Goal: Communication & Community: Connect with others

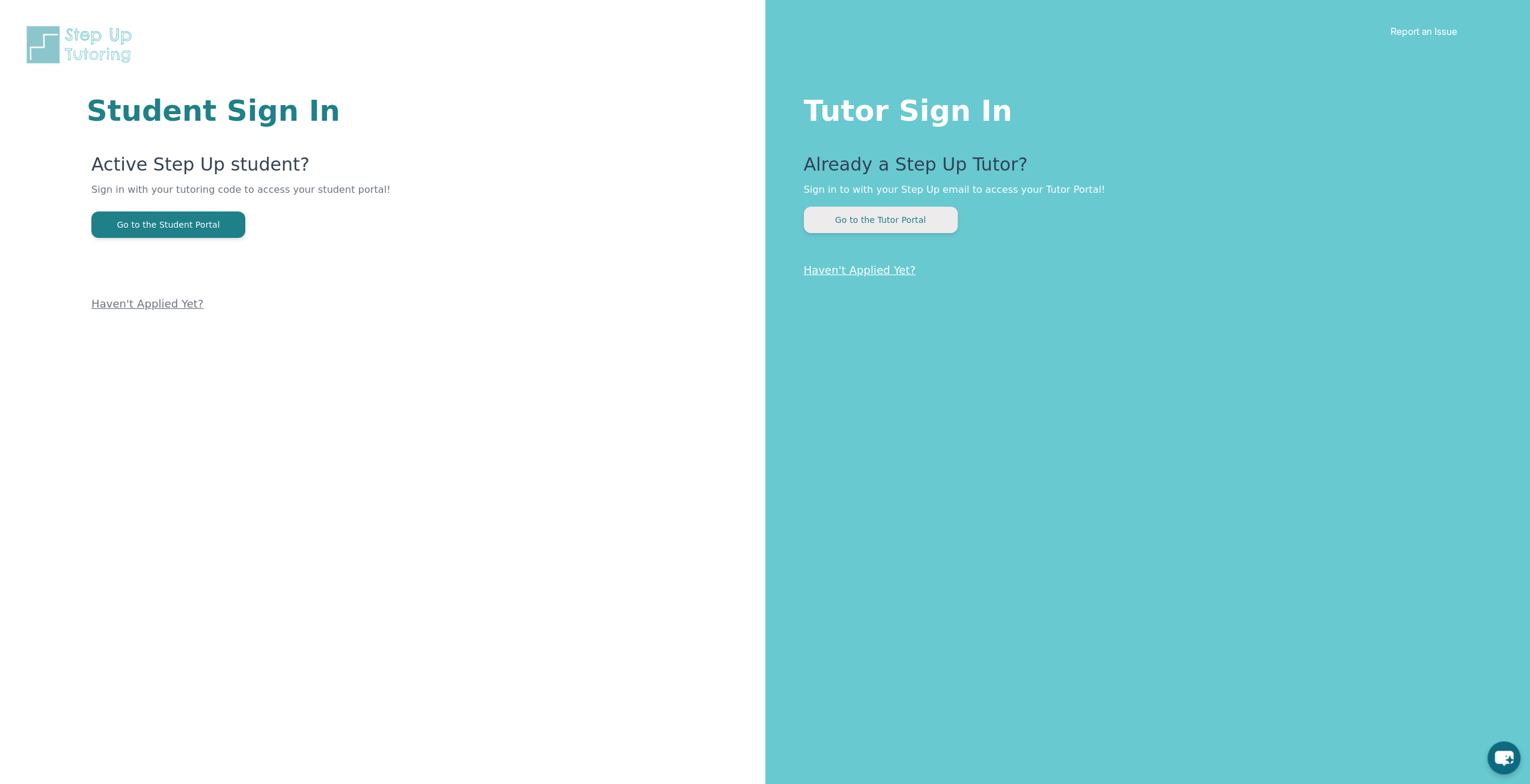
click at [872, 228] on button "Go to the Tutor Portal" at bounding box center [880, 220] width 154 height 27
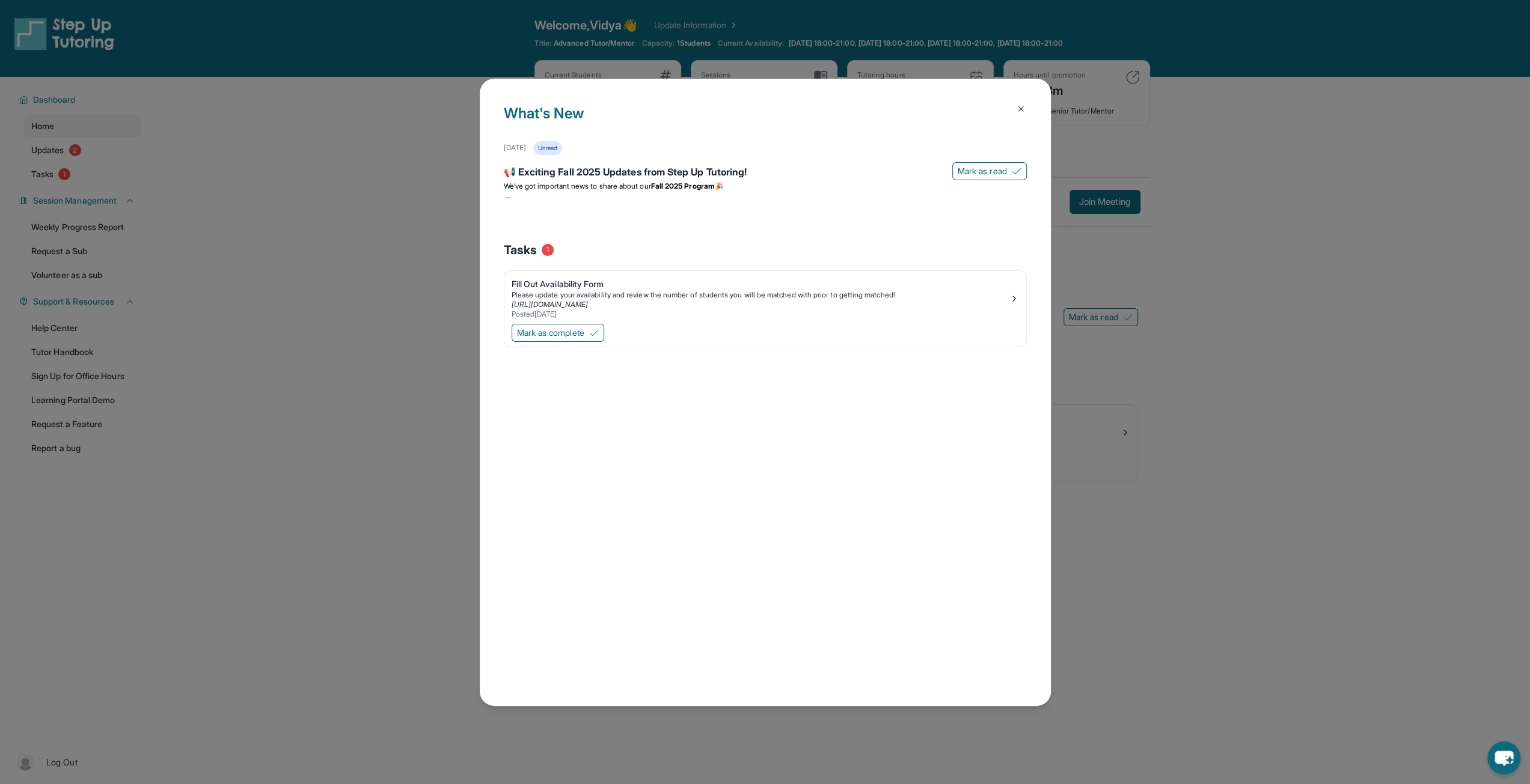
click at [1019, 111] on img at bounding box center [1020, 108] width 10 height 10
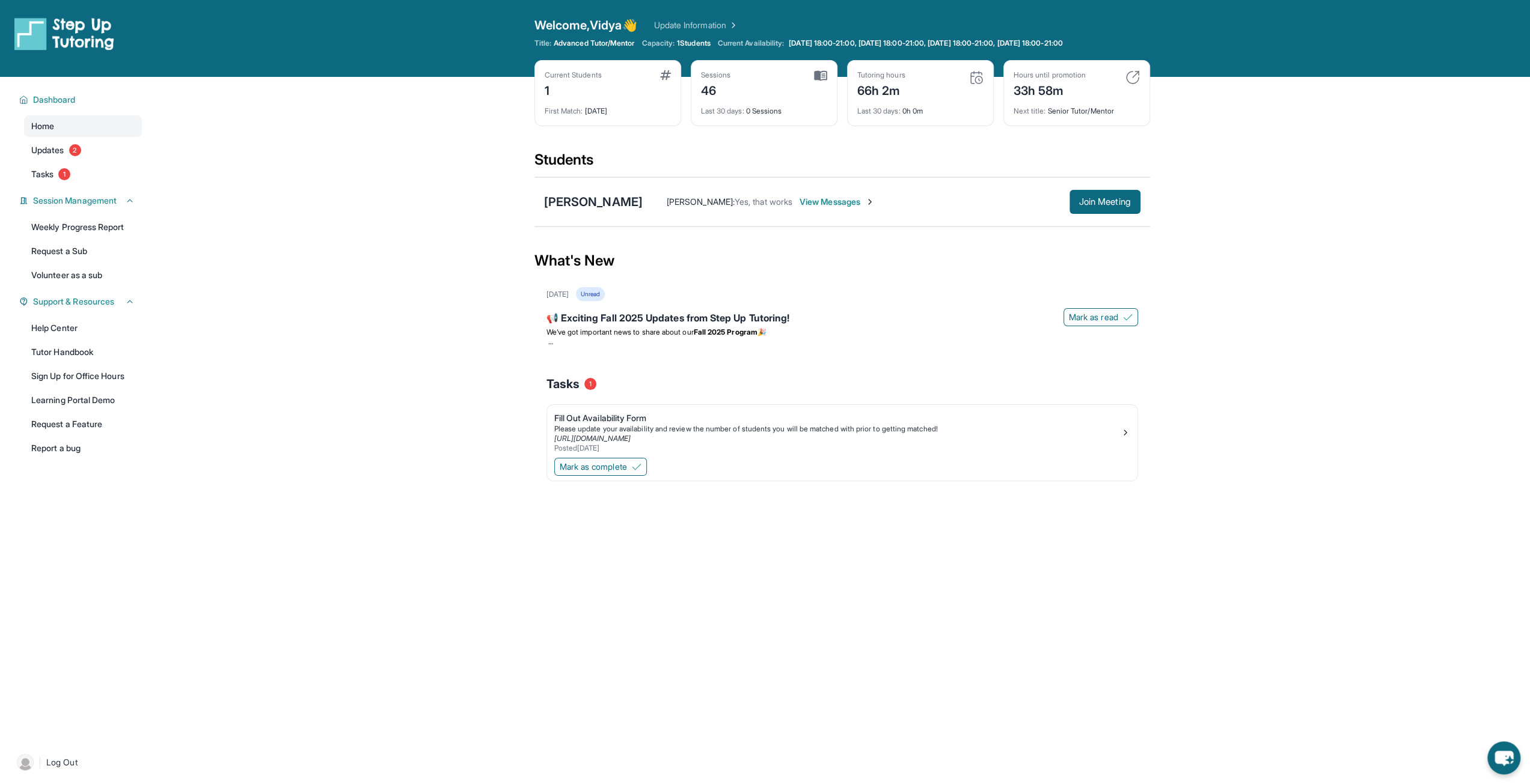
click at [831, 202] on span "View Messages" at bounding box center [837, 202] width 75 height 12
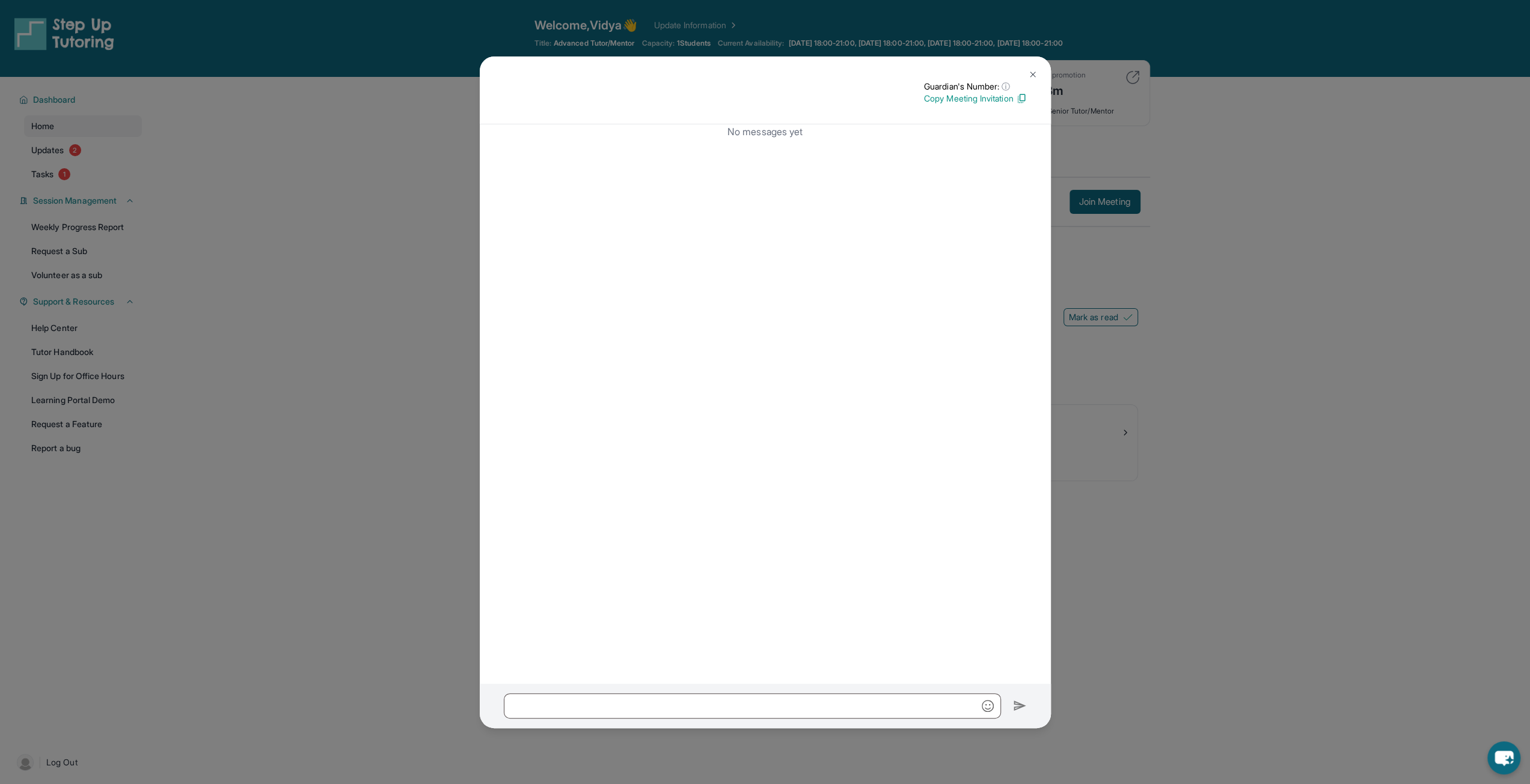
click at [1030, 71] on img at bounding box center [1033, 74] width 10 height 10
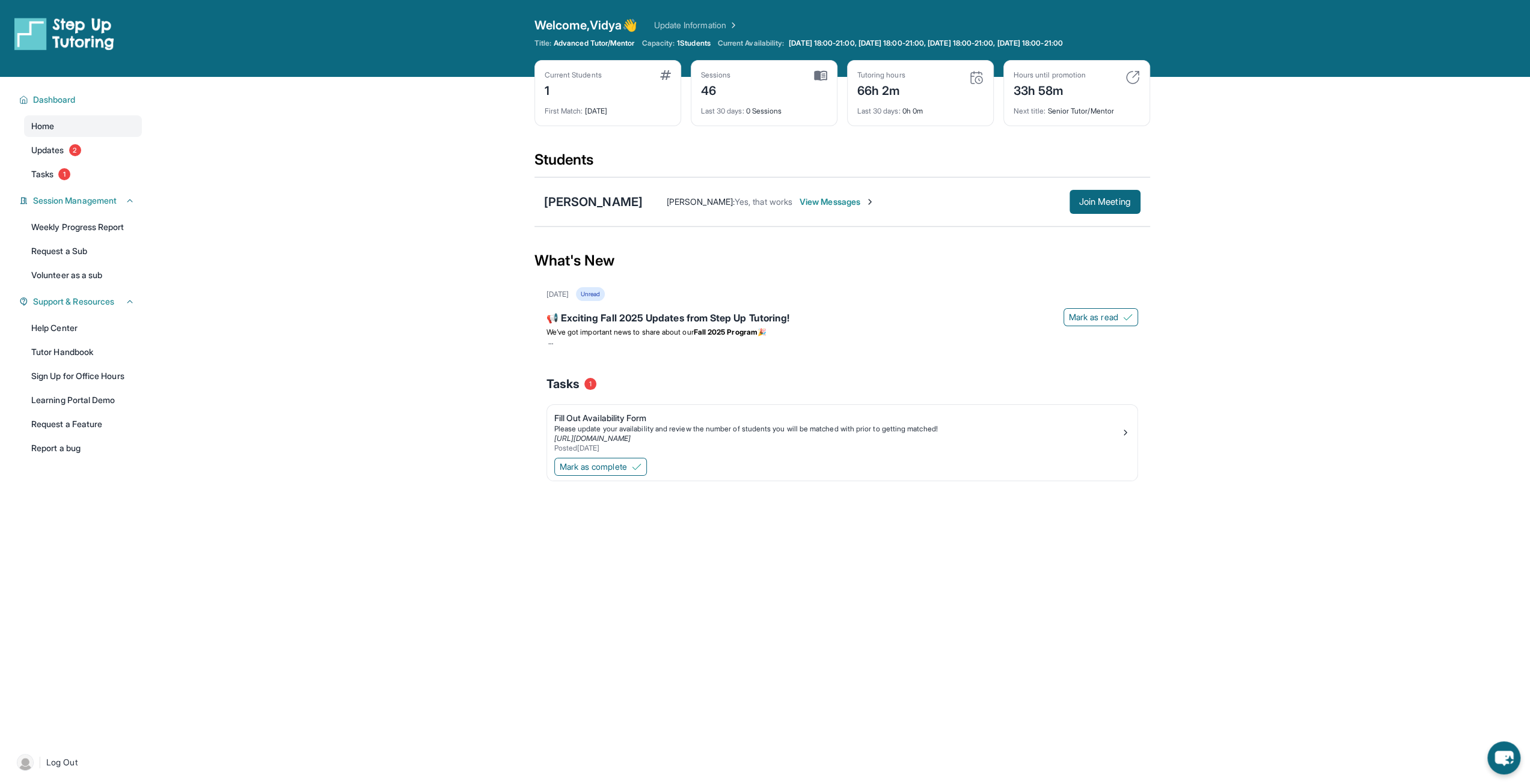
click at [824, 202] on span "View Messages" at bounding box center [837, 202] width 75 height 12
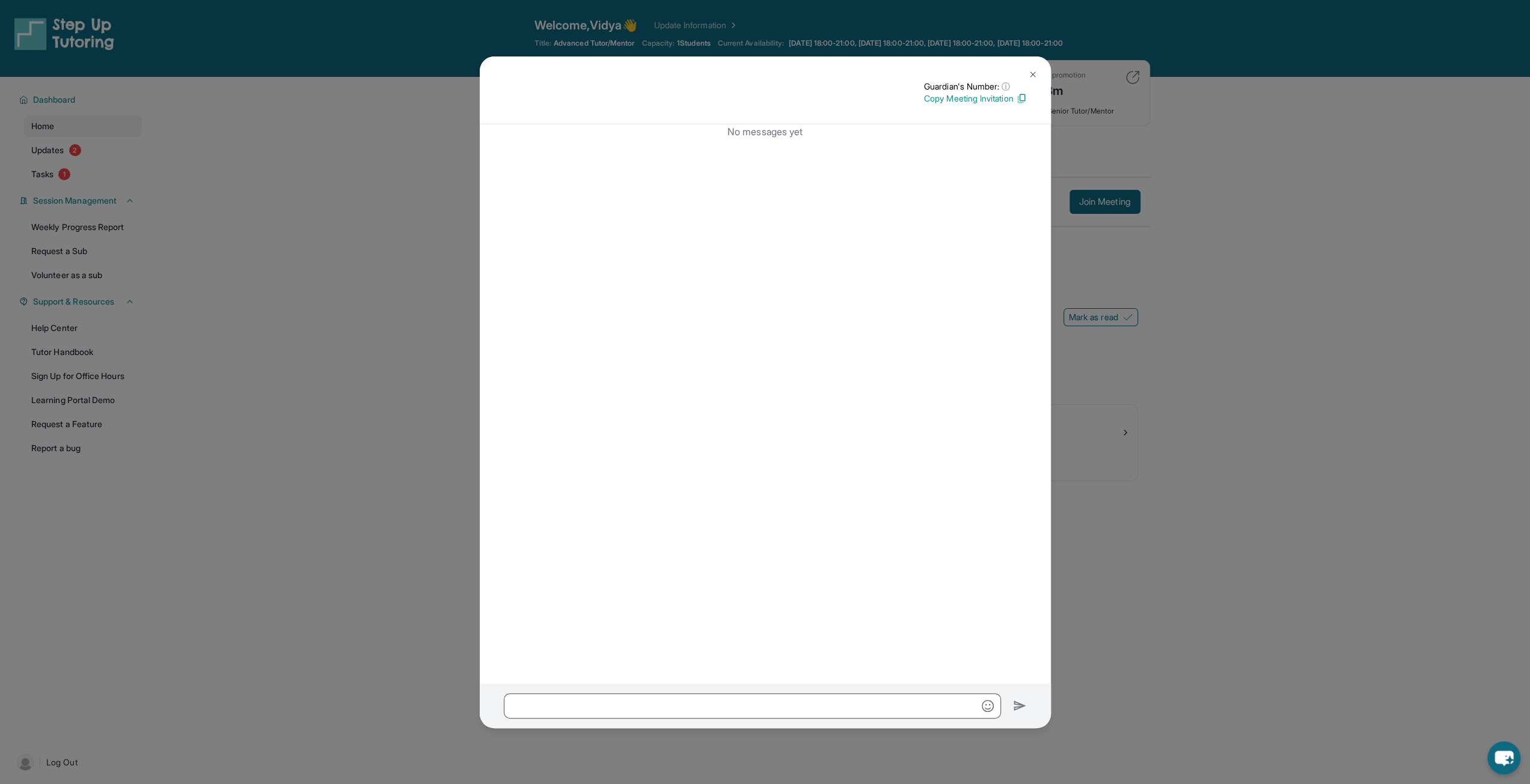
click at [1029, 78] on img at bounding box center [1033, 74] width 10 height 10
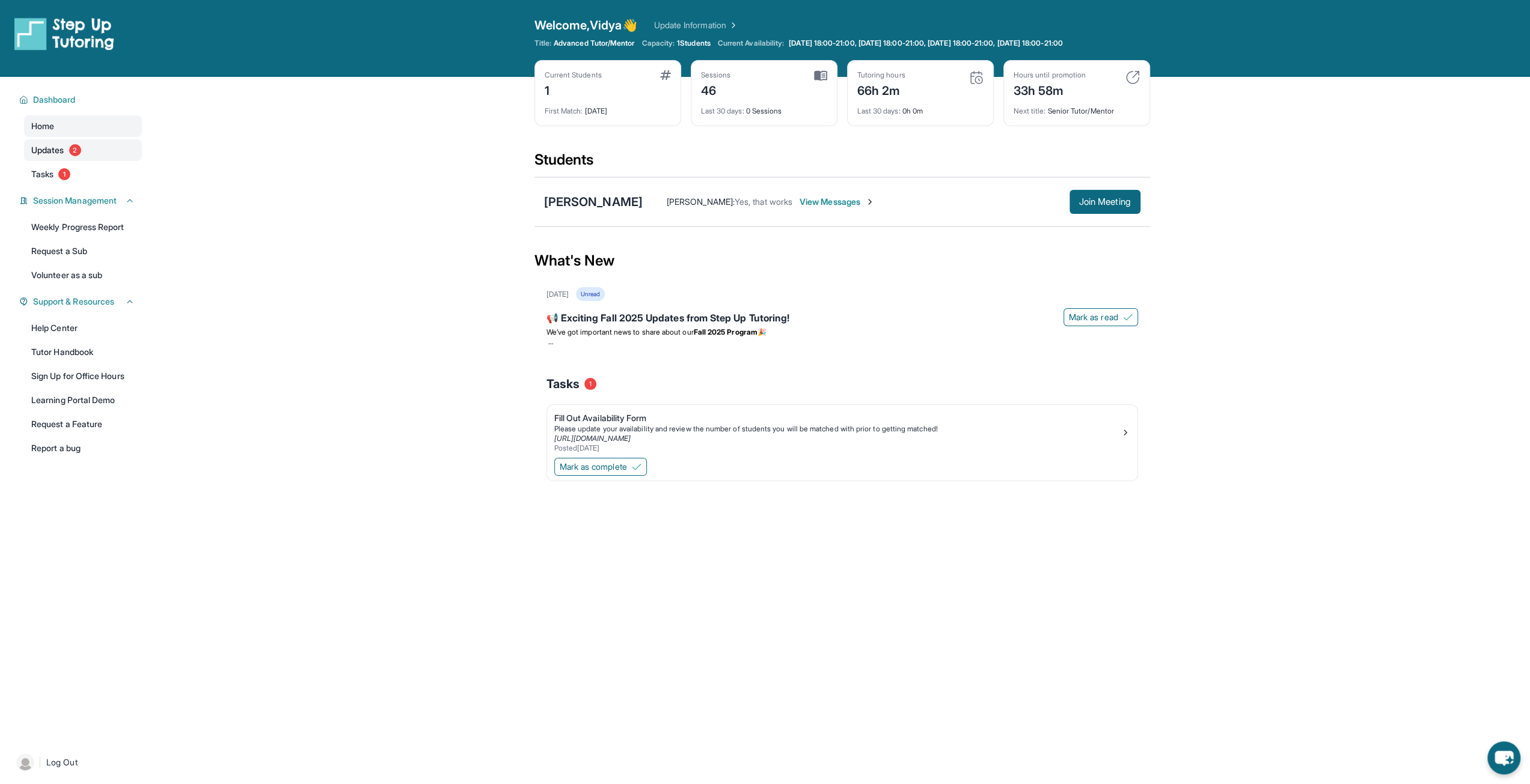
click at [51, 147] on span "Updates" at bounding box center [48, 150] width 33 height 12
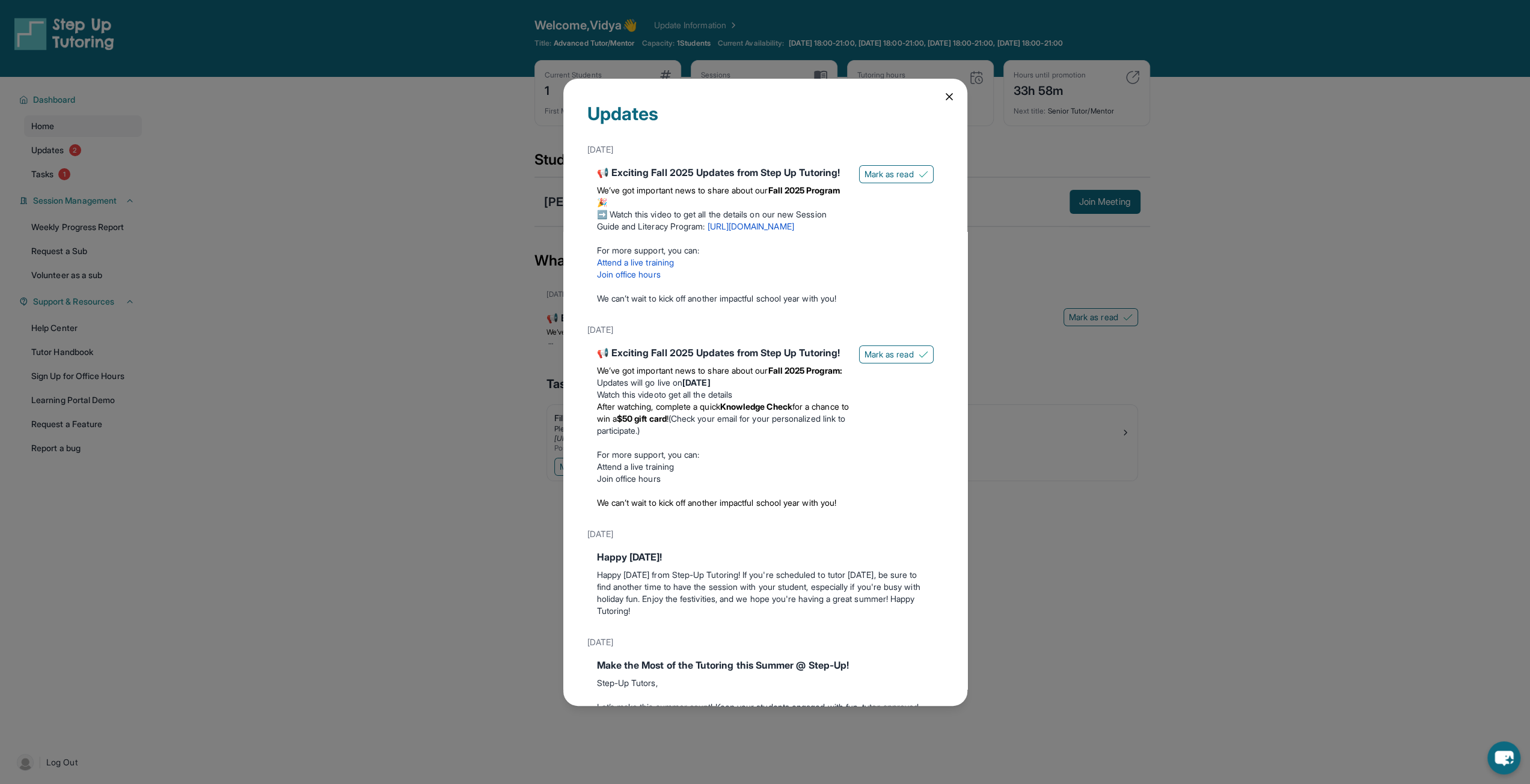
click at [943, 99] on icon at bounding box center [949, 97] width 12 height 12
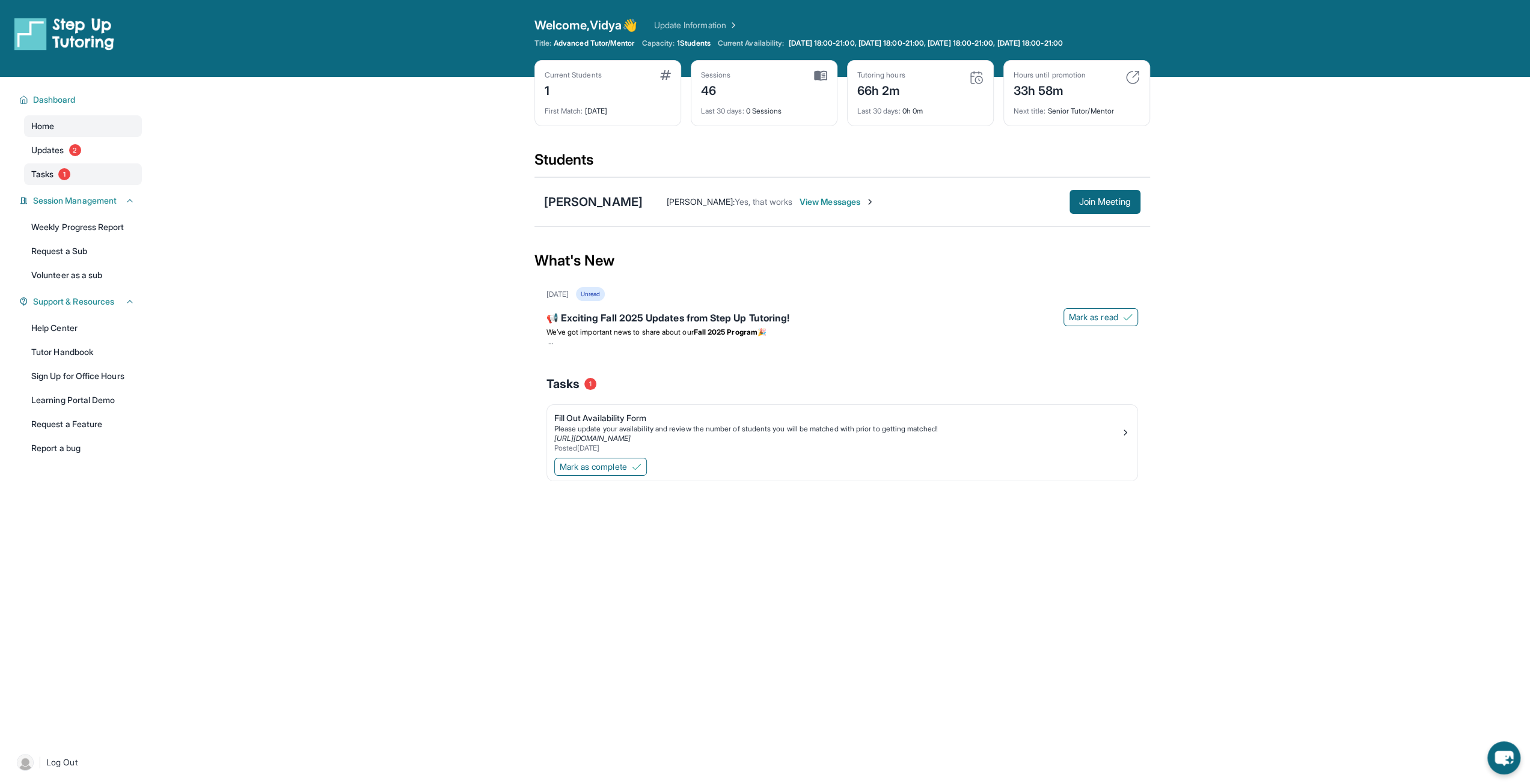
click at [57, 180] on link "Tasks 1" at bounding box center [83, 174] width 118 height 22
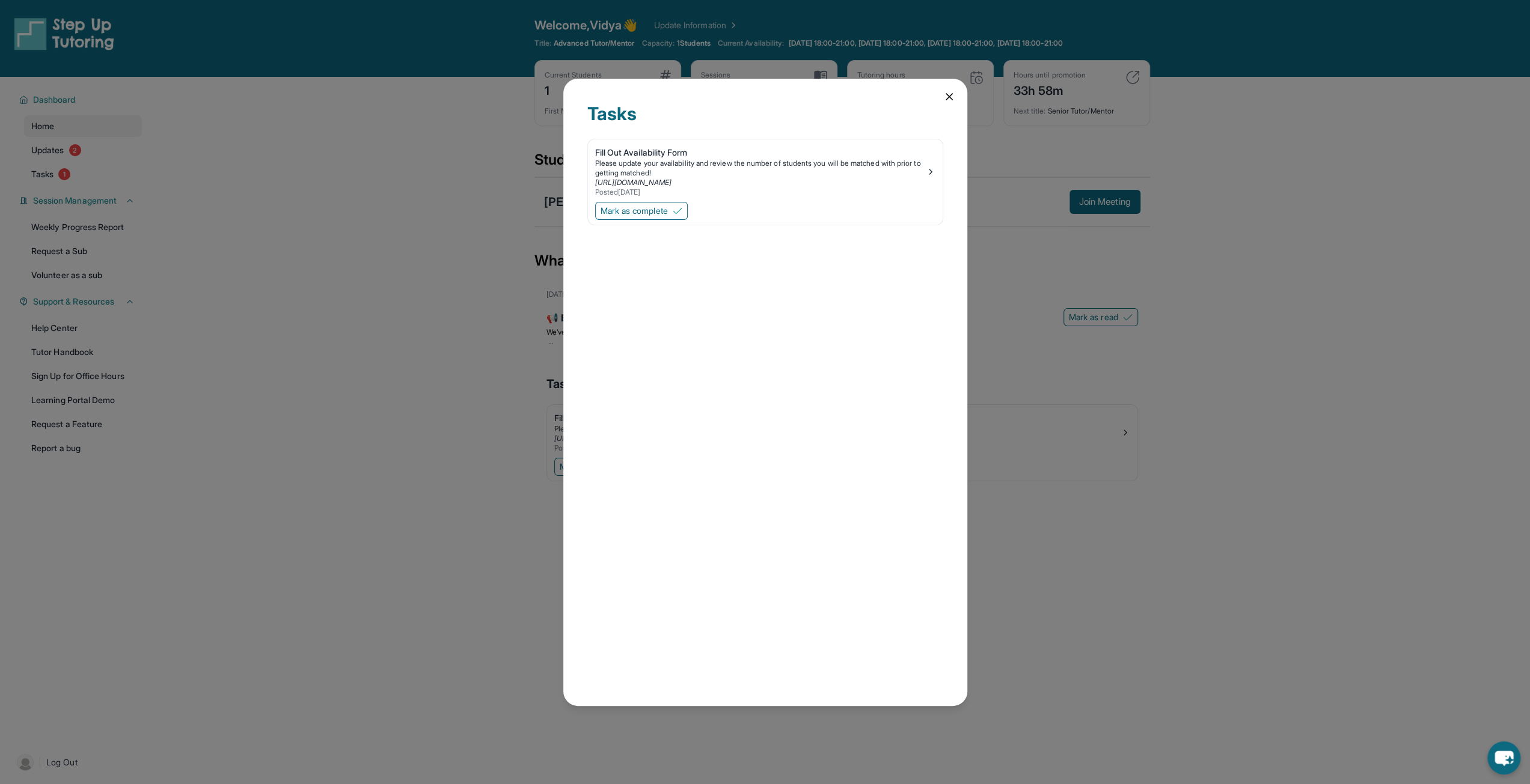
click at [947, 95] on icon at bounding box center [949, 96] width 6 height 6
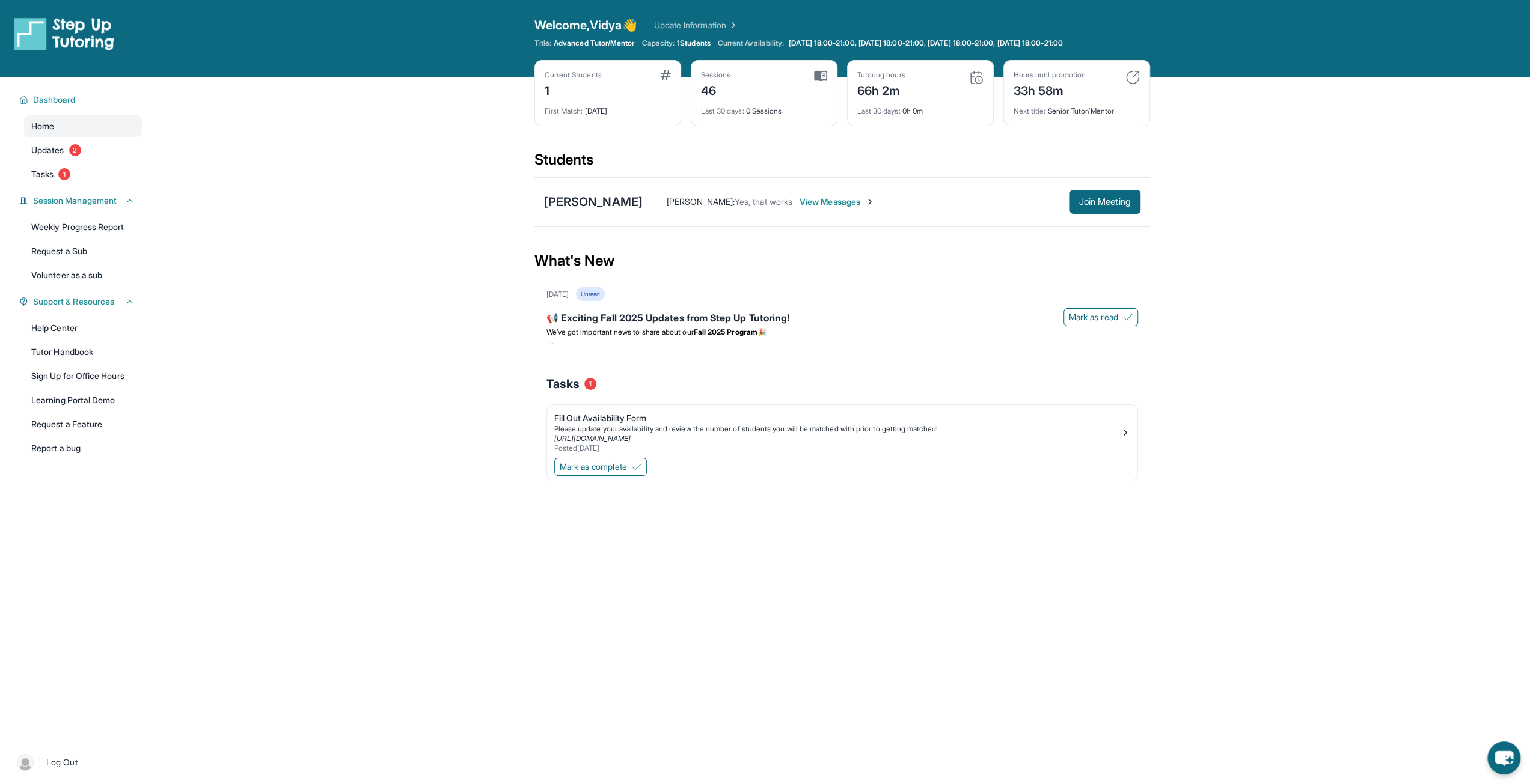
click at [838, 199] on span "View Messages" at bounding box center [837, 202] width 75 height 12
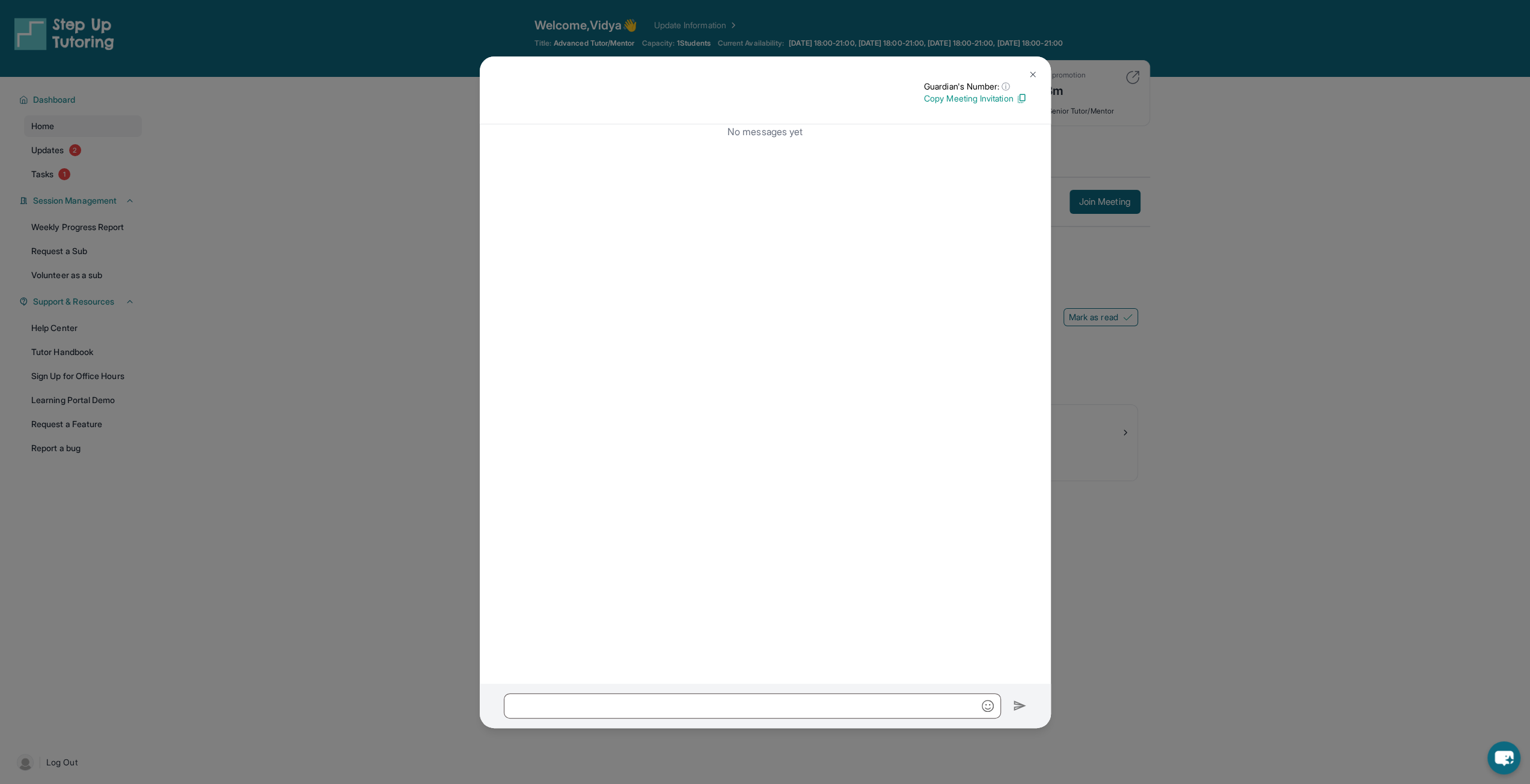
click at [1020, 98] on img at bounding box center [1021, 98] width 11 height 11
click at [1033, 76] on img at bounding box center [1033, 74] width 10 height 10
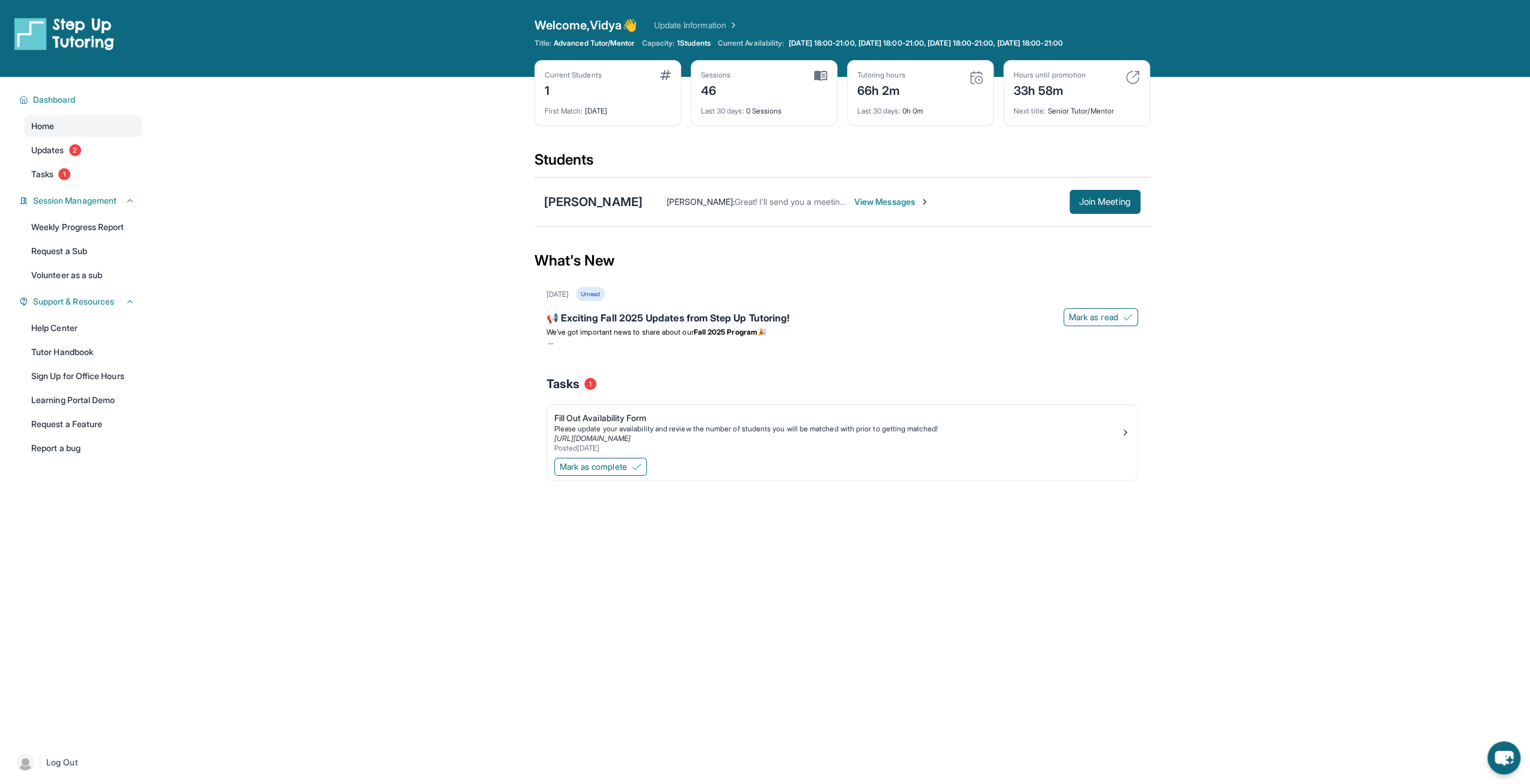
click at [898, 203] on span "View Messages" at bounding box center [892, 202] width 75 height 12
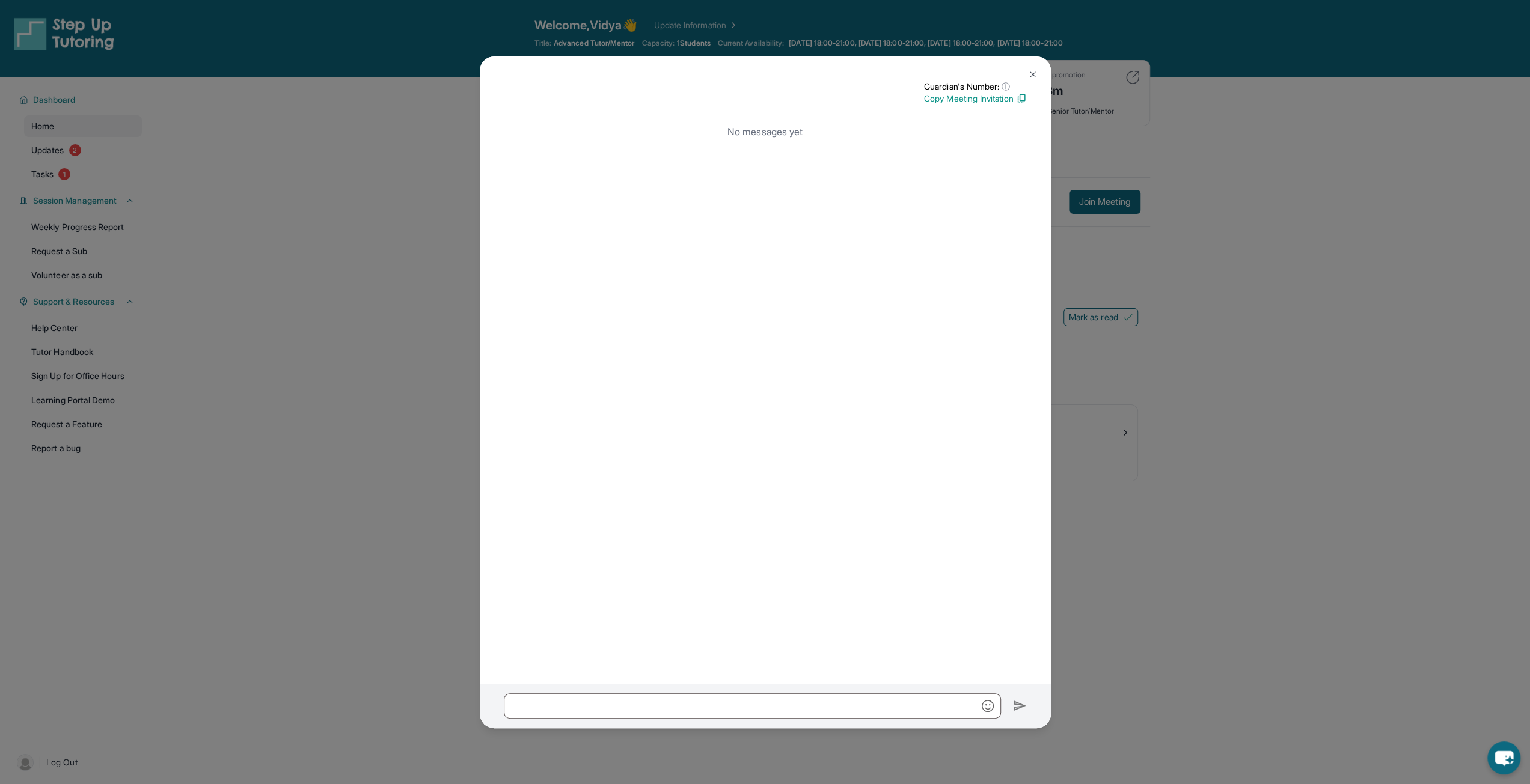
click at [977, 102] on p "Copy Meeting Invitation" at bounding box center [975, 99] width 103 height 12
click at [1028, 72] on img at bounding box center [1033, 74] width 10 height 10
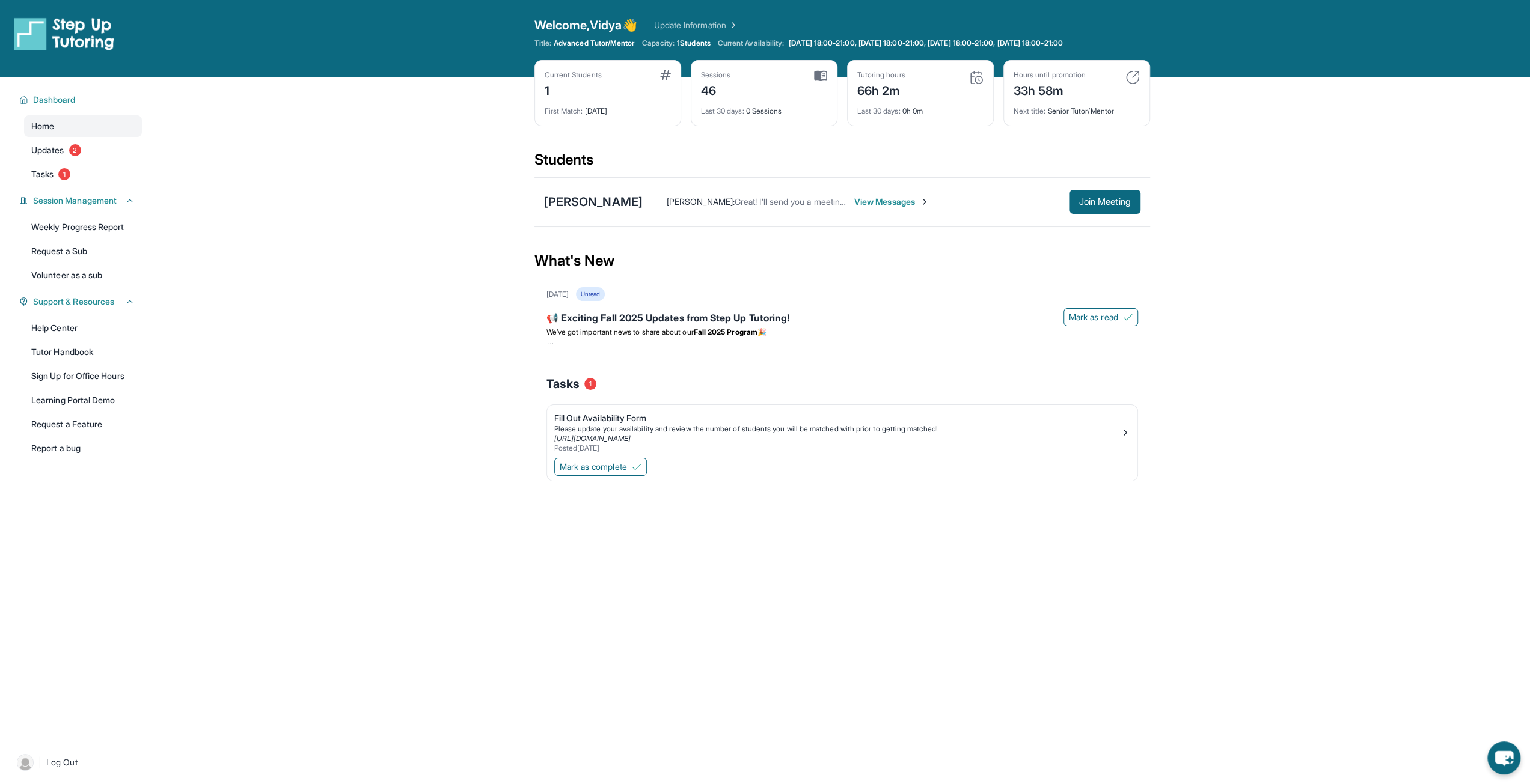
click at [904, 202] on span "View Messages" at bounding box center [892, 202] width 75 height 12
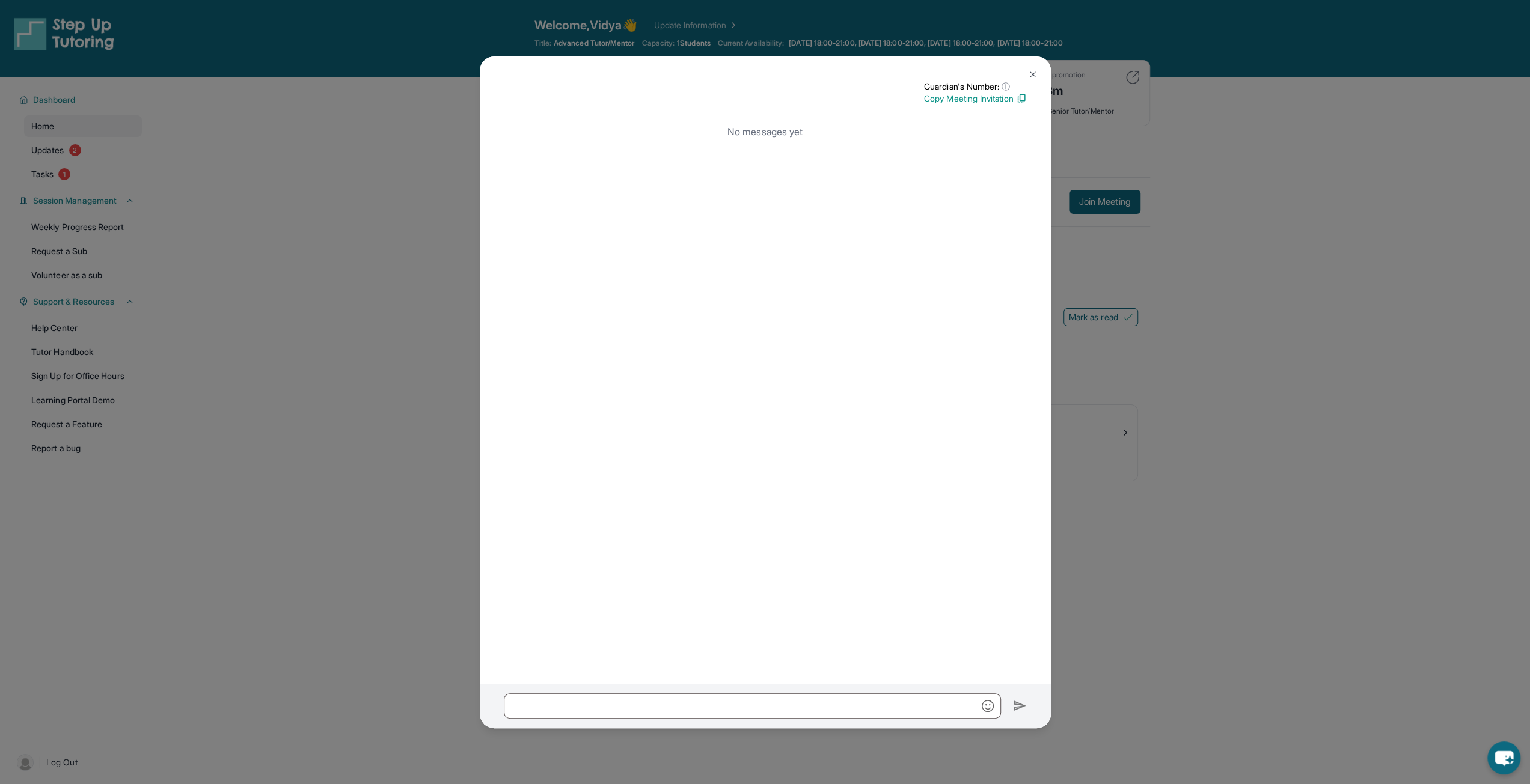
click at [957, 100] on p "Copy Meeting Invitation" at bounding box center [975, 99] width 103 height 12
click at [963, 97] on p "Copy Meeting Invitation" at bounding box center [975, 99] width 103 height 12
click at [1031, 75] on img at bounding box center [1033, 74] width 10 height 10
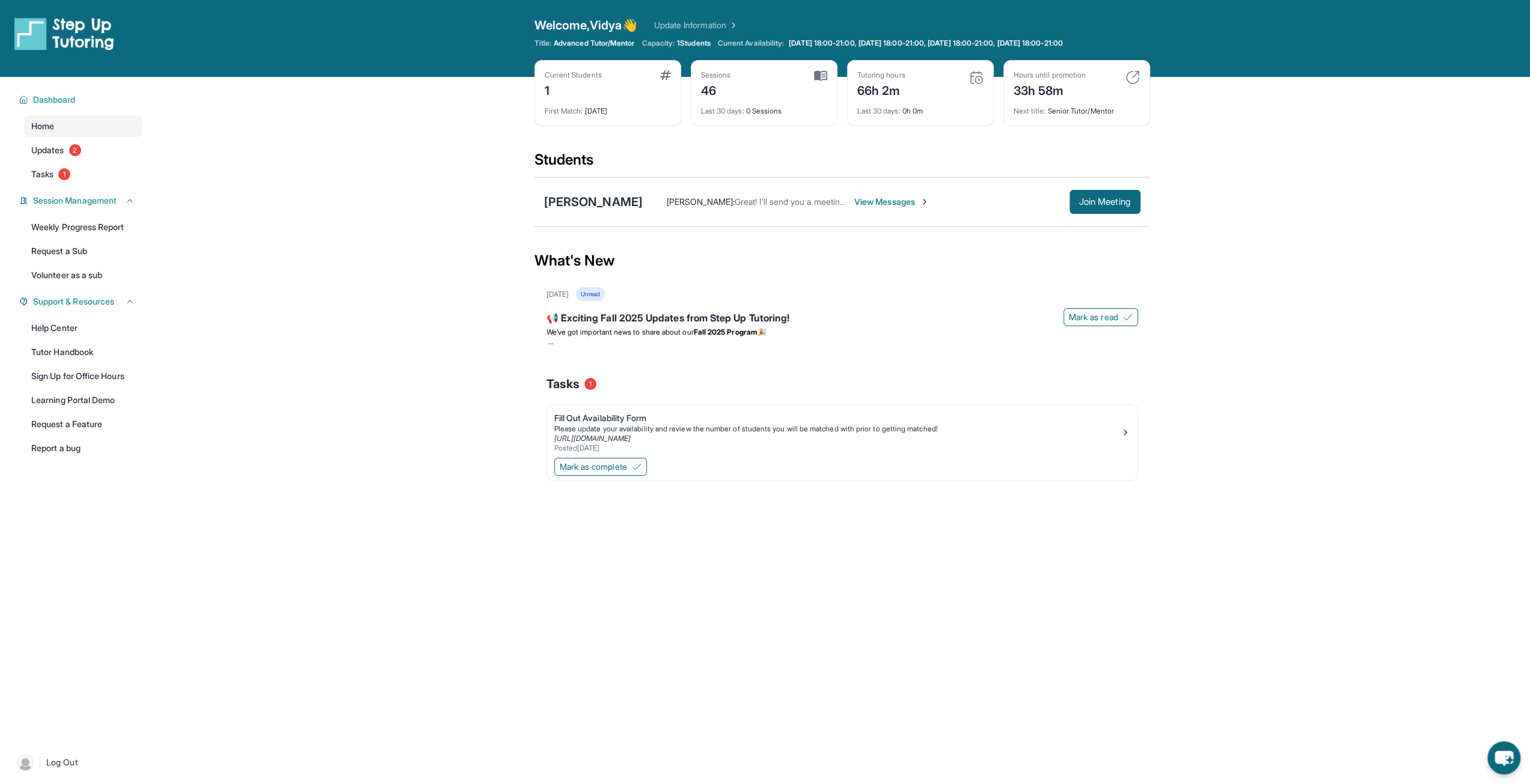
click at [910, 202] on span "View Messages" at bounding box center [892, 202] width 75 height 12
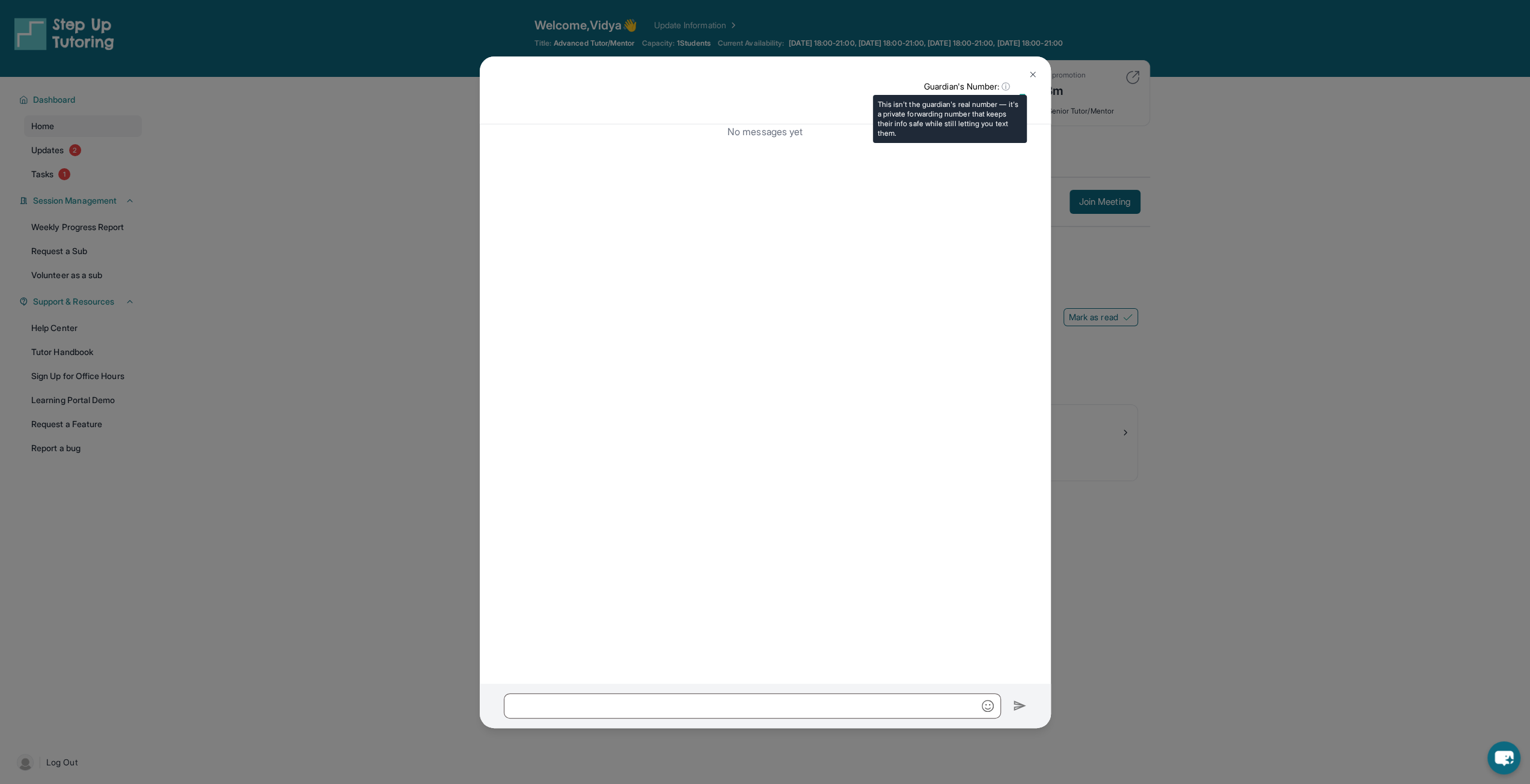
click at [1003, 91] on span "ⓘ" at bounding box center [1005, 86] width 8 height 12
click at [950, 100] on p "Copy Meeting Invitation" at bounding box center [975, 99] width 103 height 12
click at [1030, 76] on img at bounding box center [1033, 74] width 10 height 10
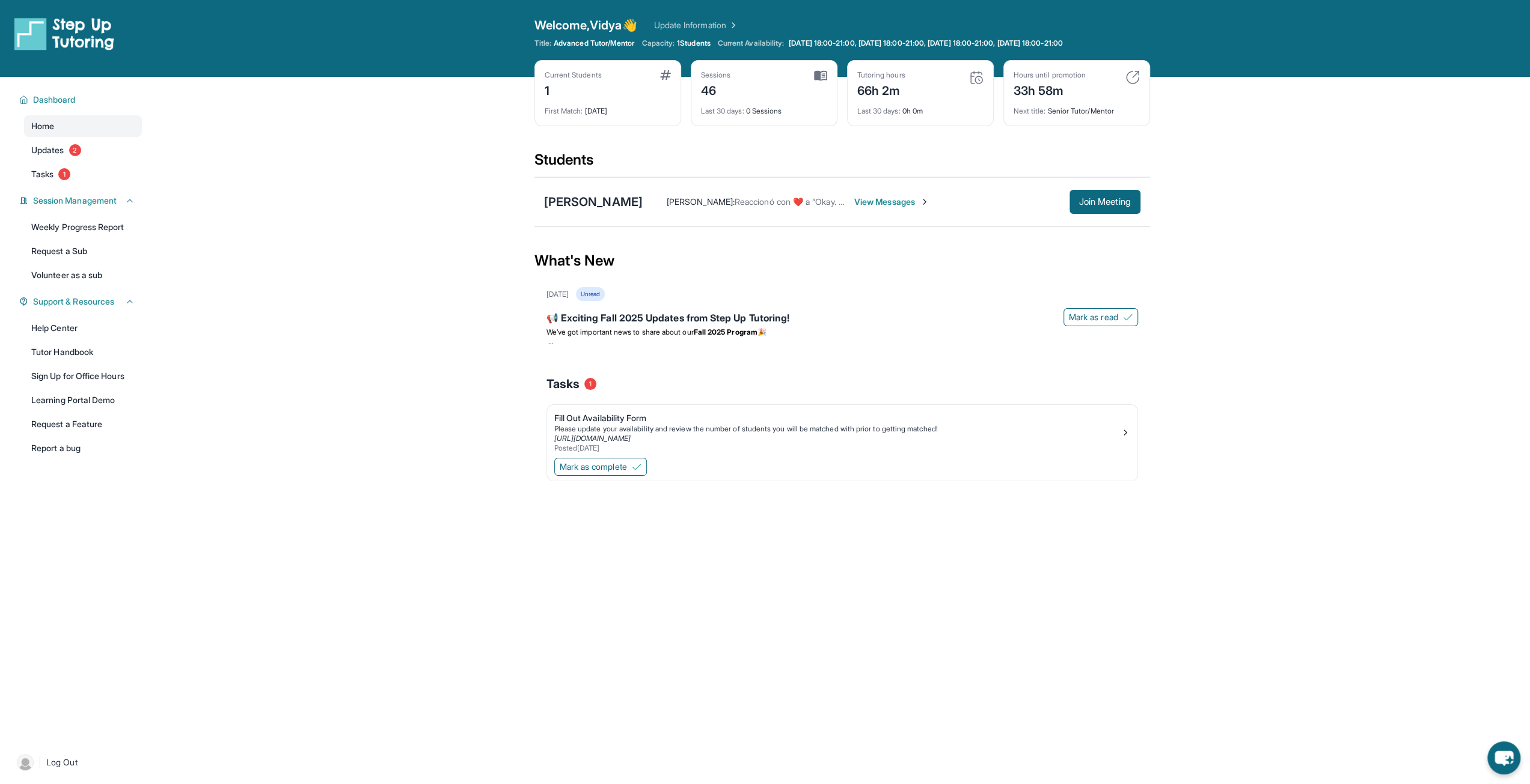
click at [875, 200] on span "View Messages" at bounding box center [892, 202] width 75 height 12
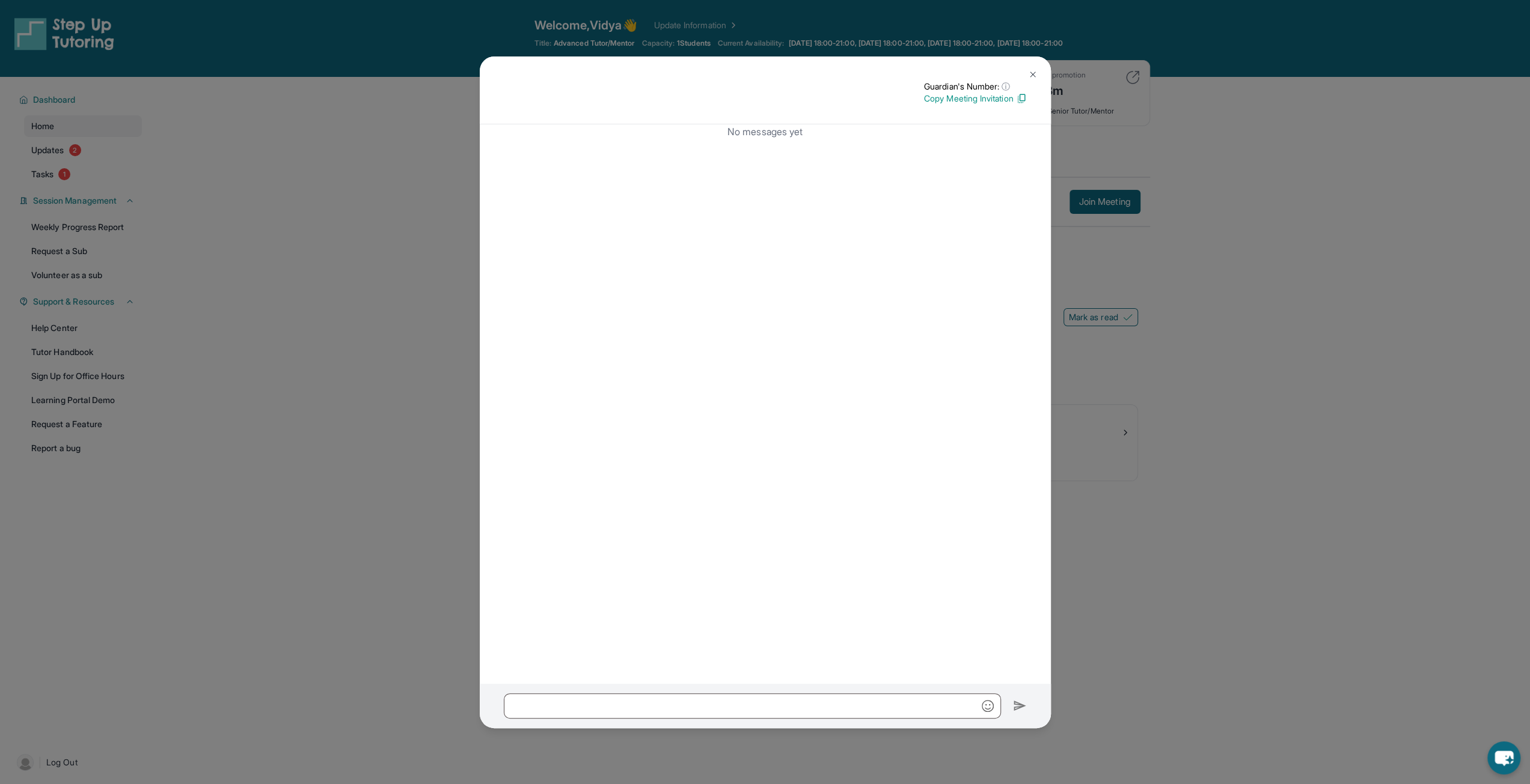
click at [1038, 80] on button at bounding box center [1033, 74] width 24 height 24
